Goal: Navigation & Orientation: Find specific page/section

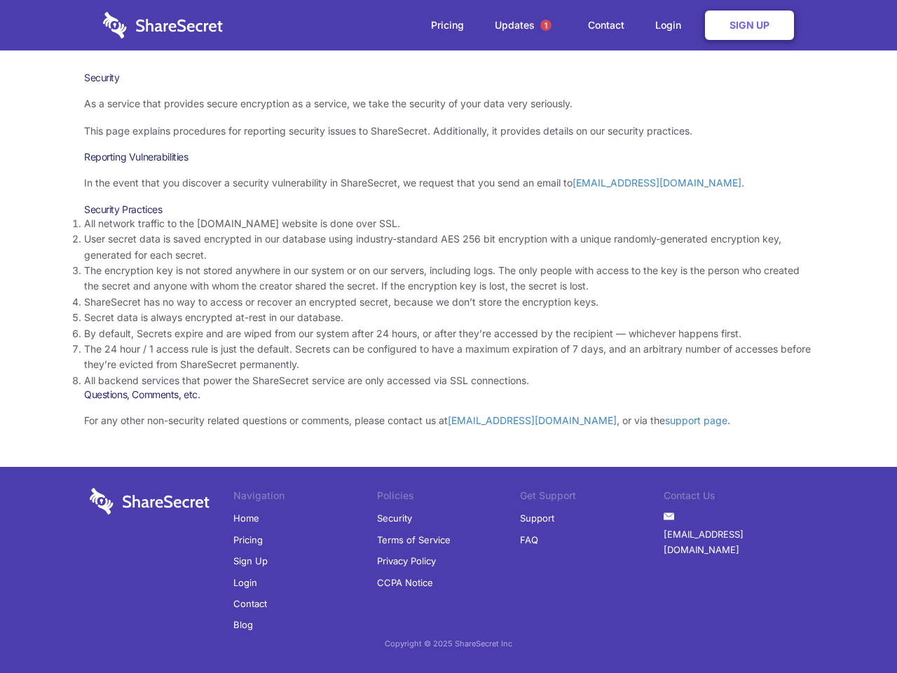
click at [449, 337] on li "By default, Secrets expire and are wiped from our system after 24 hours, or aft…" at bounding box center [448, 333] width 729 height 15
click at [546, 25] on span "1" at bounding box center [546, 25] width 11 height 11
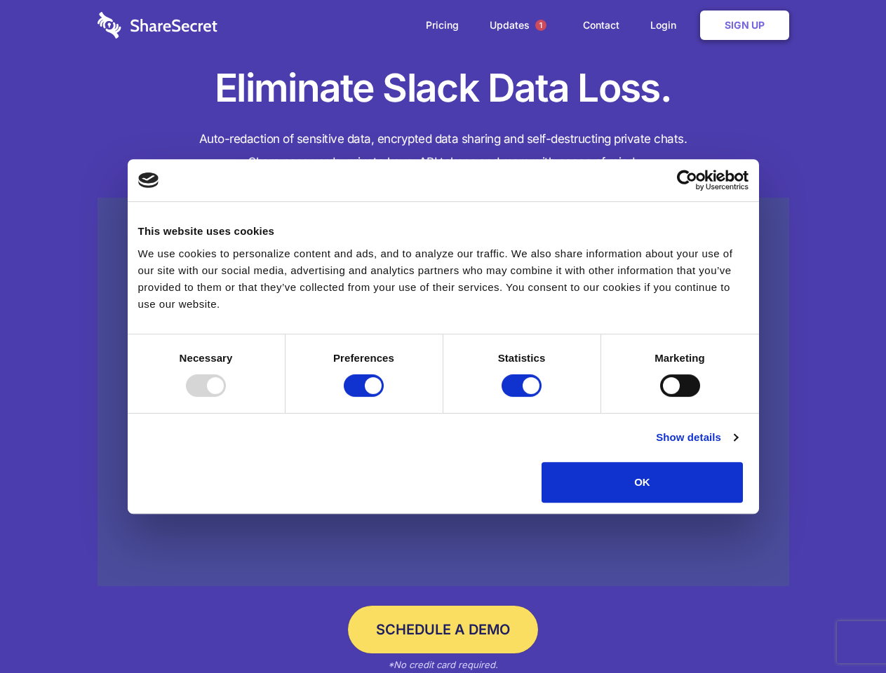
click at [226, 397] on div at bounding box center [206, 385] width 40 height 22
click at [384, 397] on input "Preferences" at bounding box center [364, 385] width 40 height 22
checkbox input "false"
click at [523, 397] on input "Statistics" at bounding box center [521, 385] width 40 height 22
checkbox input "false"
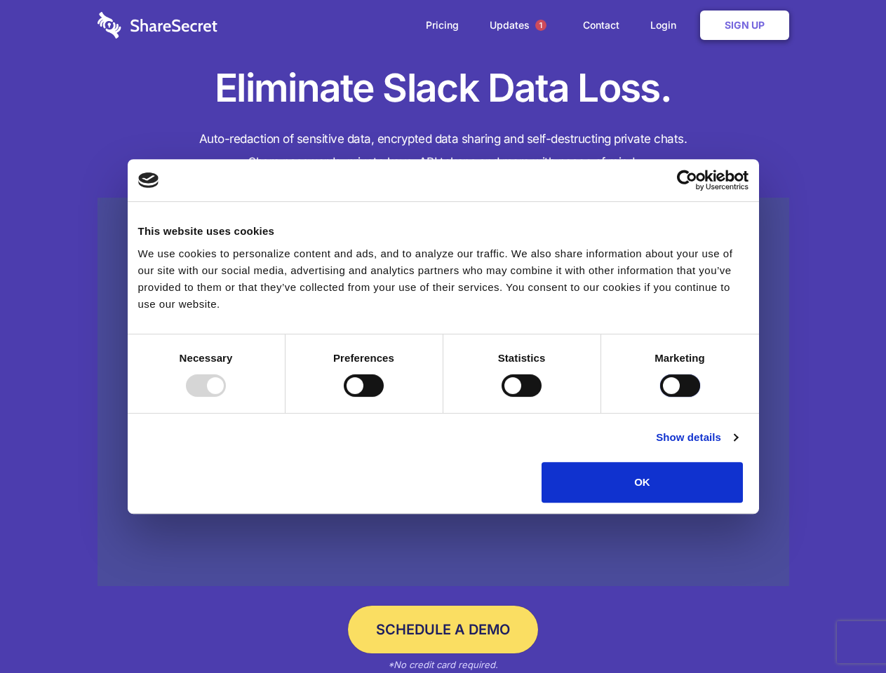
click at [660, 397] on input "Marketing" at bounding box center [680, 385] width 40 height 22
checkbox input "true"
click at [737, 446] on link "Show details" at bounding box center [696, 437] width 81 height 17
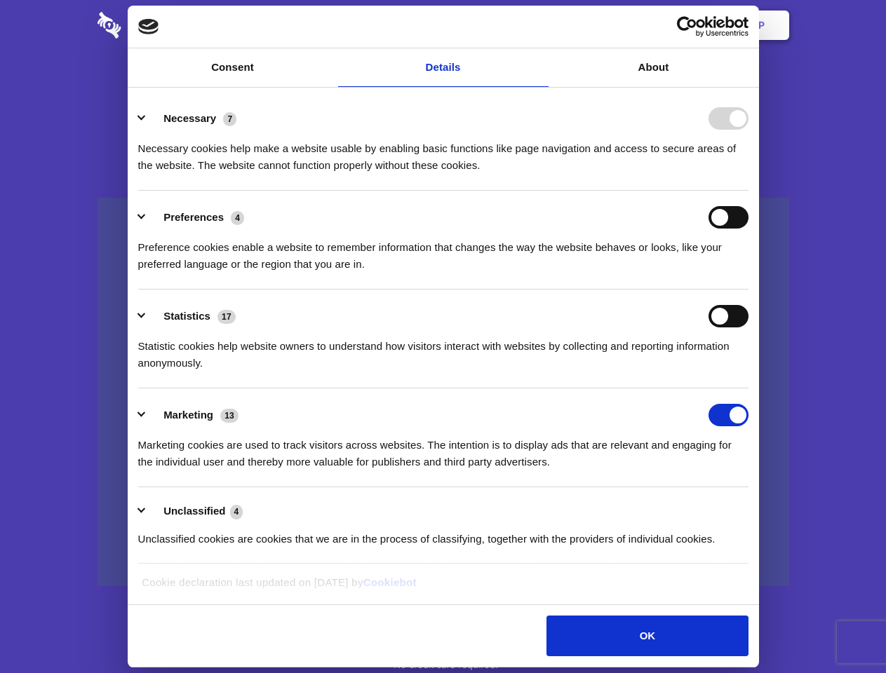
click at [748, 191] on li "Necessary 7 Necessary cookies help make a website usable by enabling basic func…" at bounding box center [443, 141] width 610 height 99
click at [540, 25] on span "1" at bounding box center [540, 25] width 11 height 11
